Goal: Information Seeking & Learning: Find specific fact

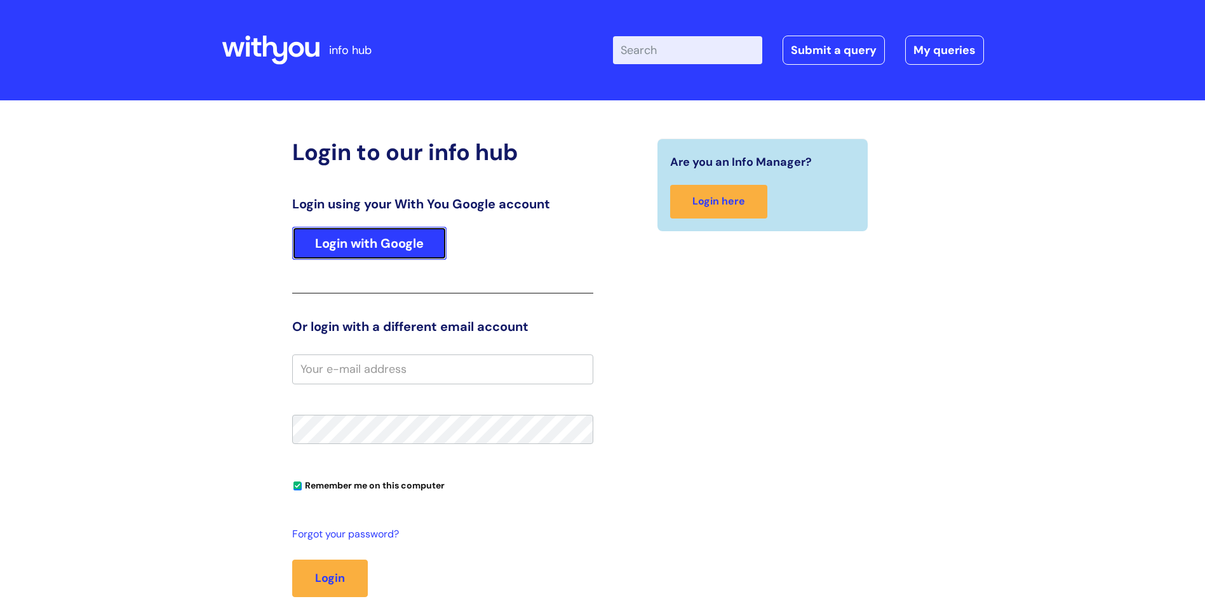
click at [353, 249] on link "Login with Google" at bounding box center [369, 243] width 154 height 33
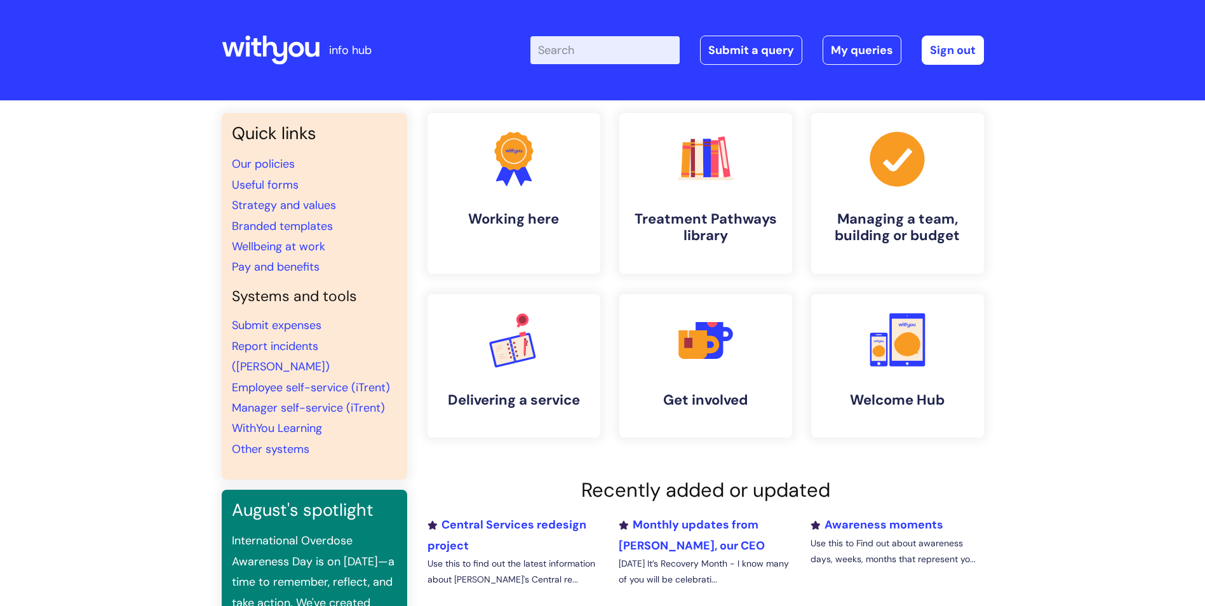
click at [656, 44] on input "Enter your search term here..." at bounding box center [605, 50] width 149 height 28
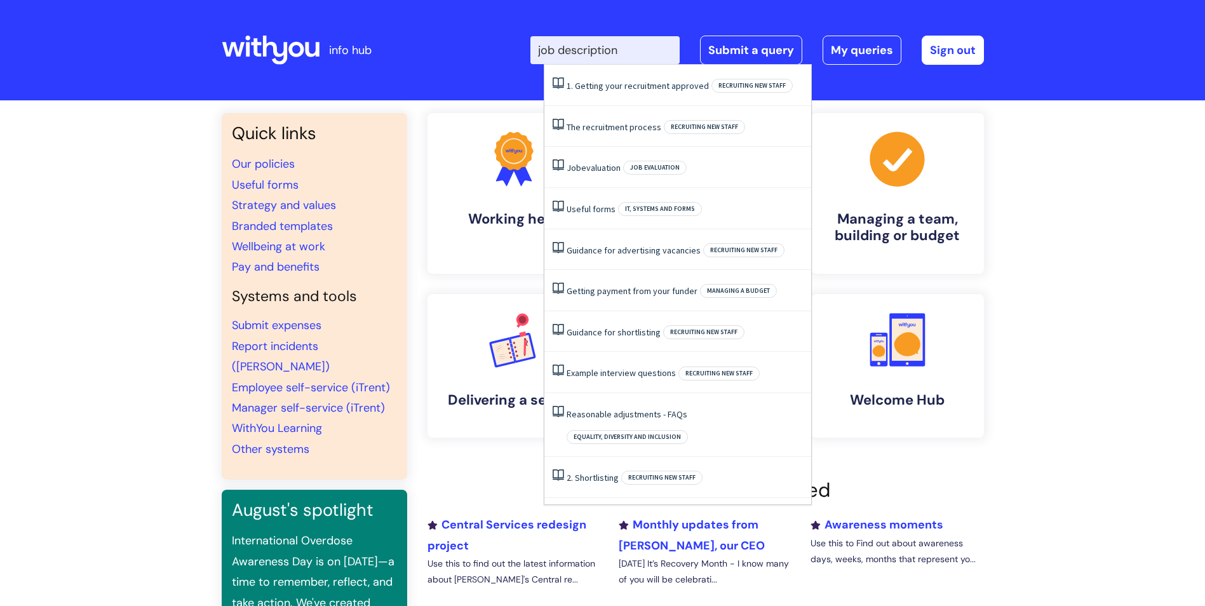
type input "job description"
click button "Search" at bounding box center [0, 0] width 0 height 0
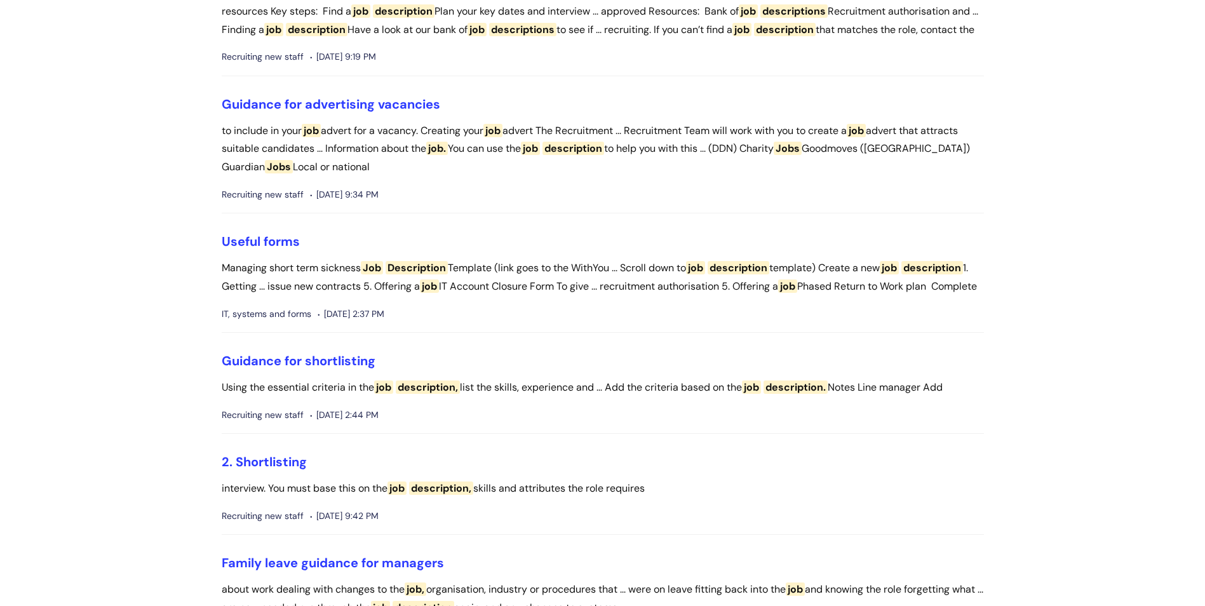
scroll to position [635, 0]
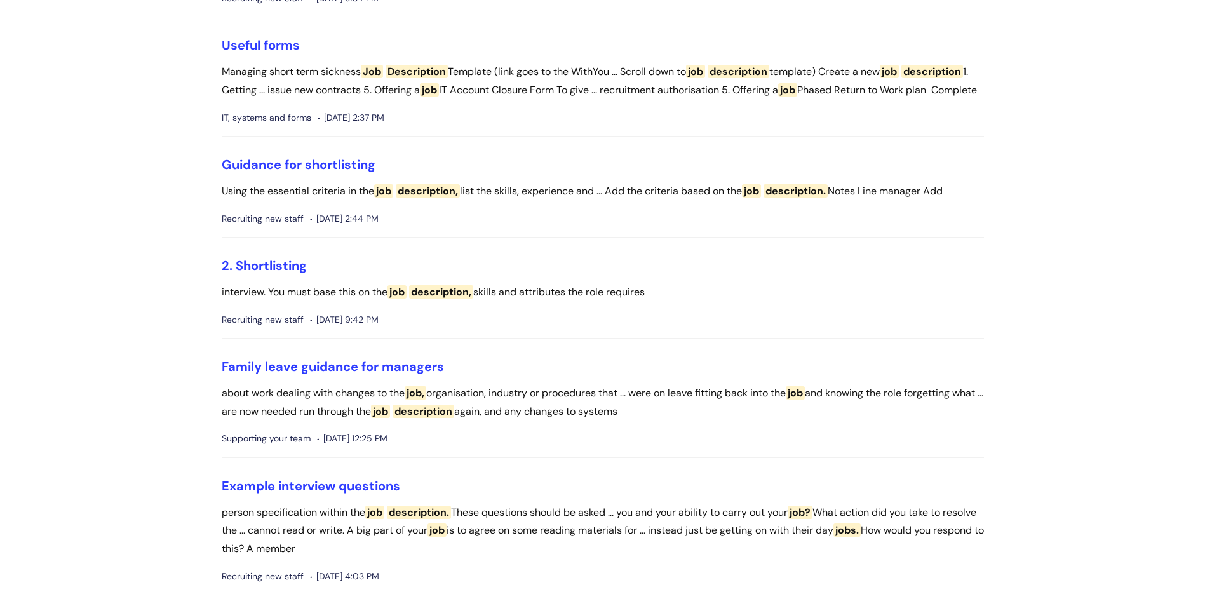
click at [431, 299] on span "description," at bounding box center [441, 291] width 64 height 13
click at [269, 274] on link "2. Shortlisting" at bounding box center [264, 265] width 85 height 17
